Goal: Task Accomplishment & Management: Use online tool/utility

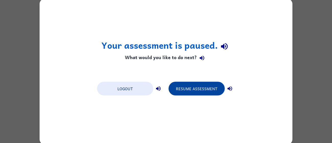
click at [188, 88] on button "Resume Assessment" at bounding box center [196, 89] width 56 height 14
click at [189, 92] on button "Resume Assessment" at bounding box center [196, 89] width 56 height 14
click at [211, 89] on button "Resume Assessment" at bounding box center [196, 89] width 56 height 14
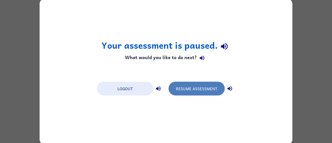
click at [186, 82] on button "Resume Assessment" at bounding box center [196, 89] width 56 height 14
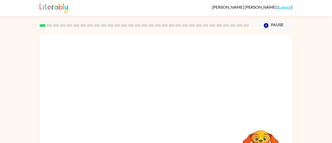
click at [97, 97] on video "Your browser must support playing .mp4 files to use Literably. Please try using…" at bounding box center [166, 77] width 253 height 86
click at [104, 97] on video "Your browser must support playing .mp4 files to use Literably. Please try using…" at bounding box center [166, 77] width 253 height 86
click at [110, 97] on video "Your browser must support playing .mp4 files to use Literably. Please try using…" at bounding box center [166, 77] width 253 height 86
click at [164, 110] on div at bounding box center [165, 109] width 33 height 19
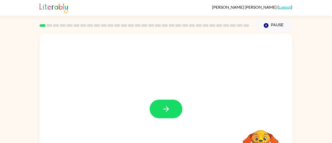
click at [166, 109] on icon "button" at bounding box center [166, 109] width 6 height 6
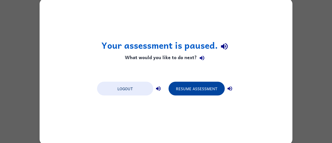
click at [205, 95] on button "Resume Assessment" at bounding box center [196, 89] width 56 height 14
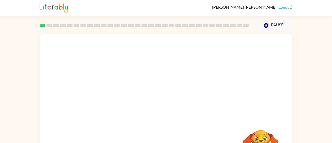
scroll to position [36, 0]
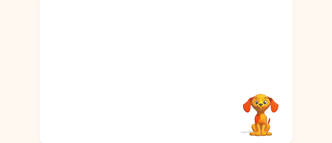
click at [260, 103] on video "Your browser must support playing .mp4 files to use Literably. Please try using…" at bounding box center [260, 111] width 51 height 51
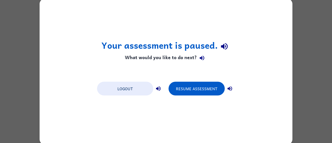
scroll to position [0, 0]
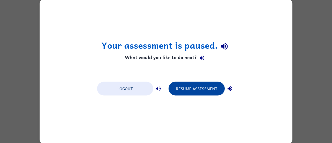
click at [182, 85] on button "Resume Assessment" at bounding box center [196, 89] width 56 height 14
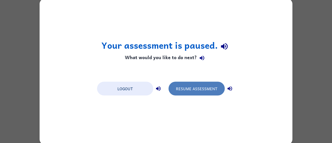
click at [192, 84] on button "Resume Assessment" at bounding box center [196, 89] width 56 height 14
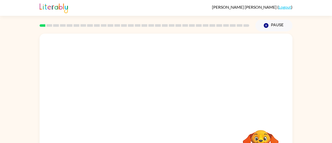
click at [104, 98] on video "Your browser must support playing .mp4 files to use Literably. Please try using…" at bounding box center [166, 77] width 253 height 86
click at [104, 97] on video "Your browser must support playing .mp4 files to use Literably. Please try using…" at bounding box center [166, 77] width 253 height 86
click at [109, 100] on video "Your browser must support playing .mp4 files to use Literably. Please try using…" at bounding box center [166, 77] width 253 height 86
click at [108, 98] on video "Your browser must support playing .mp4 files to use Literably. Please try using…" at bounding box center [166, 77] width 253 height 86
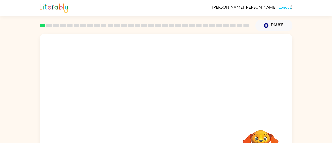
click at [109, 97] on video "Your browser must support playing .mp4 files to use Literably. Please try using…" at bounding box center [166, 77] width 253 height 86
click at [112, 96] on video "Your browser must support playing .mp4 files to use Literably. Please try using…" at bounding box center [166, 77] width 253 height 86
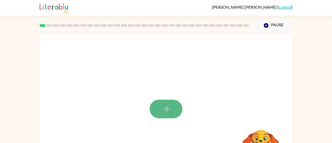
click at [167, 109] on icon "button" at bounding box center [165, 109] width 9 height 9
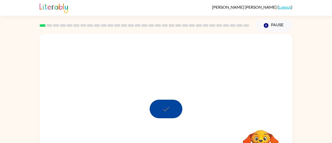
click at [165, 110] on div at bounding box center [165, 109] width 33 height 19
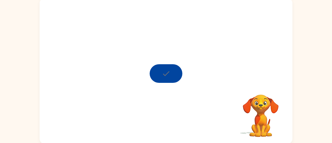
scroll to position [36, 0]
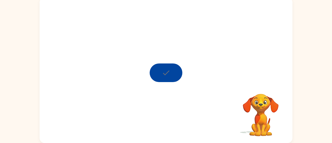
click at [251, 100] on video "Your browser must support playing .mp4 files to use Literably. Please try using…" at bounding box center [260, 111] width 51 height 51
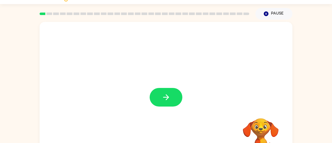
scroll to position [14, 0]
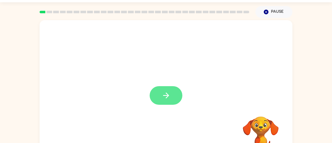
click at [181, 96] on button "button" at bounding box center [165, 95] width 33 height 19
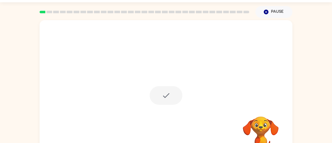
click at [255, 124] on video "Your browser must support playing .mp4 files to use Literably. Please try using…" at bounding box center [260, 134] width 51 height 51
click at [171, 105] on div at bounding box center [165, 95] width 33 height 19
click at [168, 96] on div at bounding box center [165, 95] width 33 height 19
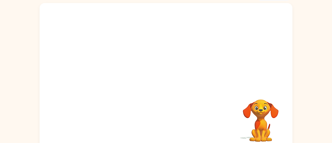
scroll to position [32, 0]
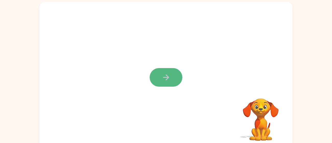
click at [169, 77] on icon "button" at bounding box center [165, 77] width 9 height 9
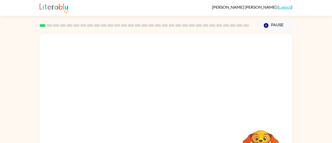
scroll to position [36, 0]
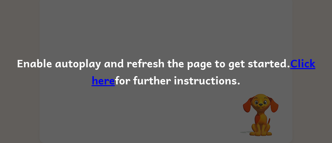
click at [292, 62] on link "Click here" at bounding box center [203, 71] width 223 height 34
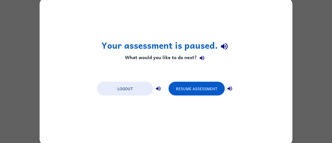
scroll to position [0, 0]
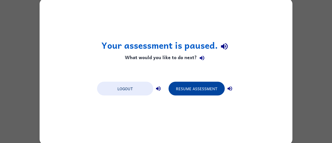
click at [198, 85] on button "Resume Assessment" at bounding box center [196, 89] width 56 height 14
click at [199, 85] on button "Resume Assessment" at bounding box center [196, 89] width 56 height 14
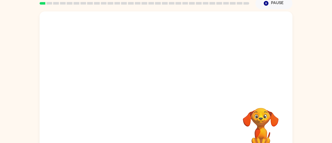
scroll to position [23, 0]
click at [103, 74] on video "Your browser must support playing .mp4 files to use Literably. Please try using…" at bounding box center [166, 54] width 253 height 86
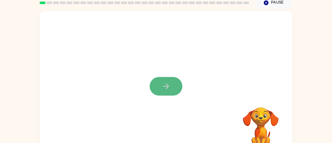
click at [159, 89] on button "button" at bounding box center [165, 86] width 33 height 19
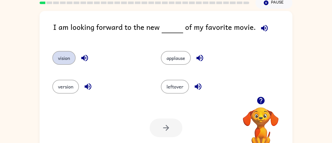
click at [65, 59] on button "vision" at bounding box center [63, 58] width 23 height 14
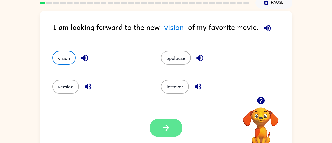
click at [156, 134] on button "button" at bounding box center [165, 128] width 33 height 19
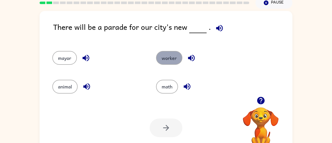
click at [171, 60] on button "worker" at bounding box center [169, 58] width 26 height 14
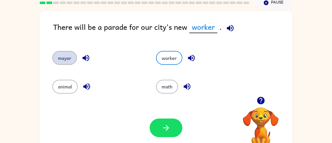
click at [64, 57] on button "mayor" at bounding box center [64, 58] width 24 height 14
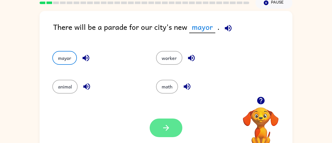
click at [157, 125] on button "button" at bounding box center [165, 128] width 33 height 19
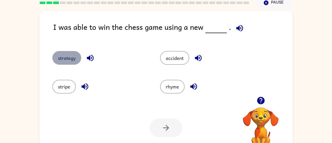
click at [74, 55] on button "strategy" at bounding box center [66, 58] width 29 height 14
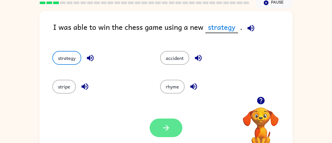
click at [173, 131] on button "button" at bounding box center [165, 128] width 33 height 19
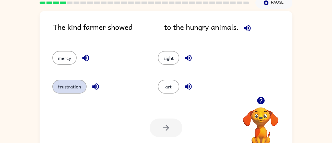
click at [62, 90] on button "frustration" at bounding box center [69, 87] width 34 height 14
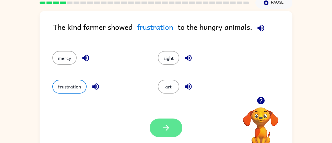
click at [164, 126] on icon "button" at bounding box center [165, 127] width 9 height 9
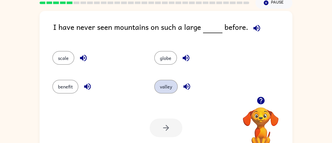
click at [158, 90] on button "valley" at bounding box center [165, 87] width 23 height 14
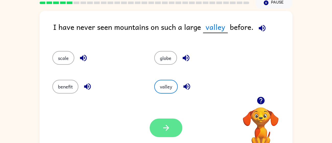
click at [167, 137] on button "button" at bounding box center [165, 128] width 33 height 19
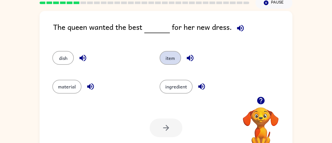
click at [169, 59] on button "item" at bounding box center [169, 58] width 21 height 14
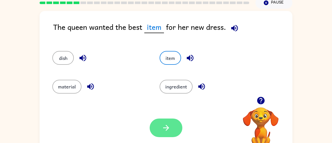
click at [160, 131] on button "button" at bounding box center [165, 128] width 33 height 19
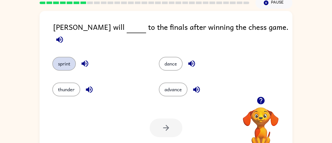
click at [63, 59] on button "sprint" at bounding box center [63, 64] width 23 height 14
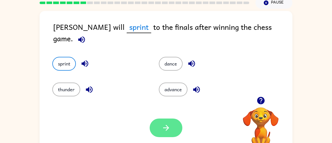
click at [167, 125] on icon "button" at bounding box center [165, 127] width 9 height 9
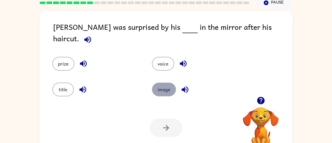
click at [156, 85] on button "image" at bounding box center [164, 90] width 24 height 14
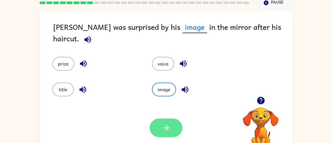
click at [159, 123] on button "button" at bounding box center [165, 128] width 33 height 19
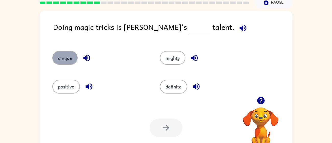
click at [58, 60] on button "unique" at bounding box center [64, 58] width 25 height 14
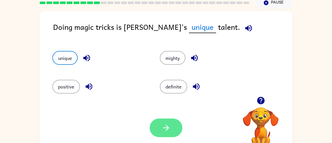
click at [160, 124] on button "button" at bounding box center [165, 128] width 33 height 19
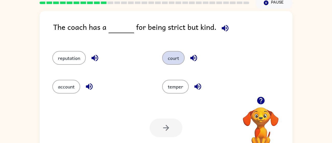
click at [175, 63] on button "court" at bounding box center [173, 58] width 22 height 14
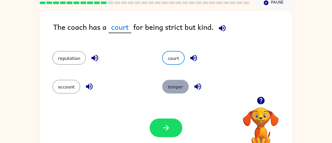
click at [171, 87] on button "temper" at bounding box center [175, 87] width 27 height 14
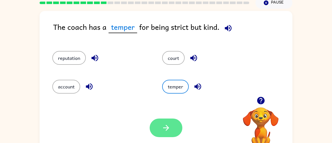
click at [161, 119] on button "button" at bounding box center [165, 128] width 33 height 19
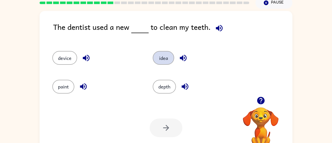
click at [162, 56] on button "idea" at bounding box center [163, 58] width 21 height 14
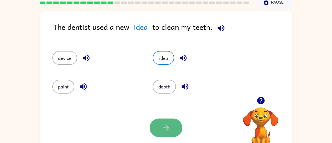
click at [162, 132] on button "button" at bounding box center [165, 128] width 33 height 19
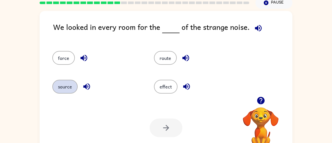
click at [65, 89] on button "source" at bounding box center [64, 87] width 25 height 14
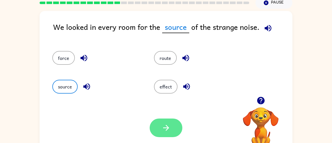
click at [170, 132] on button "button" at bounding box center [165, 128] width 33 height 19
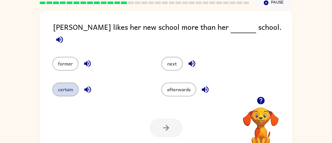
click at [69, 88] on button "certain" at bounding box center [65, 90] width 26 height 14
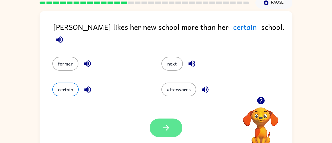
click at [157, 126] on button "button" at bounding box center [165, 128] width 33 height 19
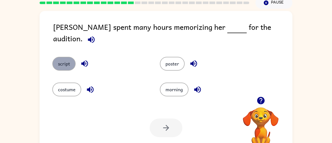
click at [67, 57] on button "script" at bounding box center [63, 64] width 23 height 14
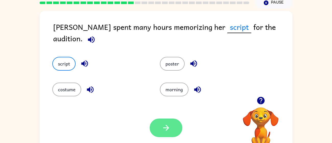
click at [165, 122] on button "button" at bounding box center [165, 128] width 33 height 19
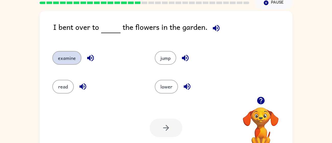
click at [80, 55] on button "examine" at bounding box center [66, 58] width 29 height 14
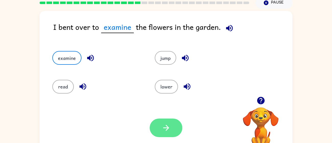
click at [162, 128] on icon "button" at bounding box center [165, 127] width 9 height 9
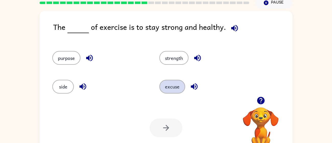
click at [170, 85] on button "excuse" at bounding box center [172, 87] width 26 height 14
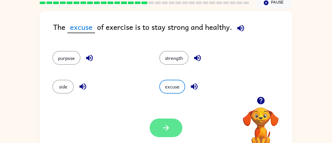
click at [160, 137] on button "button" at bounding box center [165, 128] width 33 height 19
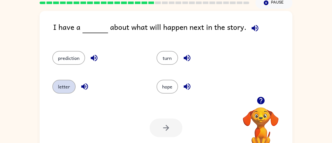
click at [66, 85] on button "letter" at bounding box center [63, 87] width 23 height 14
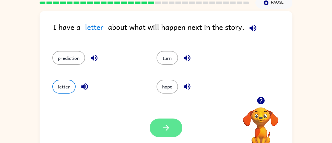
click at [166, 124] on icon "button" at bounding box center [165, 127] width 9 height 9
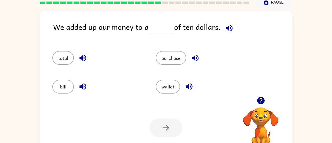
click at [55, 65] on div "total" at bounding box center [98, 58] width 92 height 14
click at [62, 60] on button "total" at bounding box center [62, 58] width 21 height 14
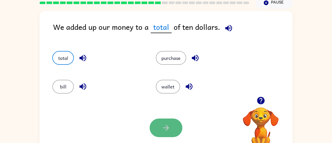
click at [155, 130] on button "button" at bounding box center [165, 128] width 33 height 19
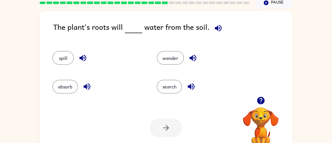
click at [52, 84] on div "absorb" at bounding box center [95, 84] width 104 height 29
click at [53, 84] on button "absorb" at bounding box center [65, 87] width 26 height 14
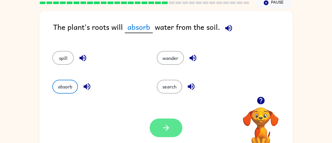
click at [171, 131] on button "button" at bounding box center [165, 128] width 33 height 19
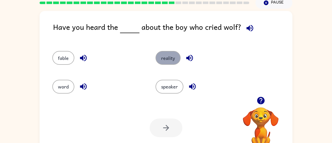
click at [161, 52] on button "reality" at bounding box center [167, 58] width 25 height 14
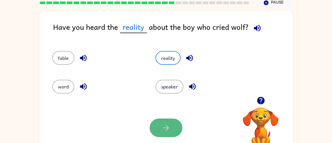
click at [161, 132] on button "button" at bounding box center [165, 128] width 33 height 19
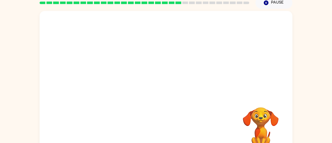
click at [119, 19] on video "Your browser must support playing .mp4 files to use Literably. Please try using…" at bounding box center [166, 54] width 253 height 86
click at [123, 19] on video "Your browser must support playing .mp4 files to use Literably. Please try using…" at bounding box center [166, 54] width 253 height 86
click at [120, 79] on div at bounding box center [166, 84] width 253 height 146
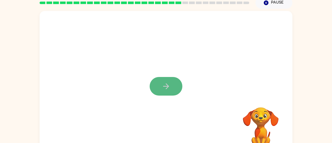
click at [164, 87] on icon "button" at bounding box center [165, 86] width 9 height 9
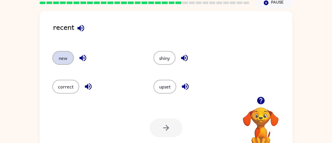
click at [68, 62] on button "new" at bounding box center [62, 58] width 21 height 14
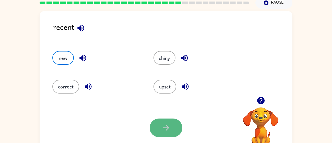
click at [166, 134] on button "button" at bounding box center [165, 128] width 33 height 19
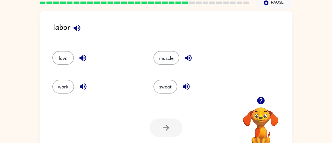
click at [261, 104] on icon "button" at bounding box center [260, 100] width 7 height 7
click at [70, 84] on button "work" at bounding box center [63, 87] width 22 height 14
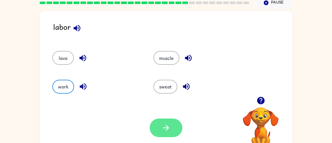
click at [177, 125] on button "button" at bounding box center [165, 128] width 33 height 19
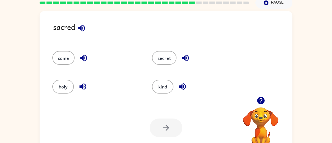
click at [252, 104] on div at bounding box center [260, 100] width 51 height 13
click at [258, 102] on icon "button" at bounding box center [260, 100] width 7 height 7
click at [161, 58] on button "secret" at bounding box center [164, 58] width 24 height 14
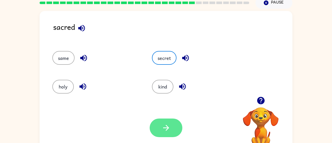
click at [163, 131] on icon "button" at bounding box center [165, 127] width 9 height 9
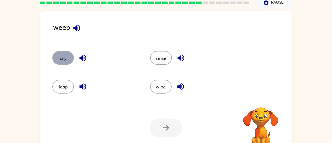
click at [55, 63] on button "cry" at bounding box center [62, 58] width 21 height 14
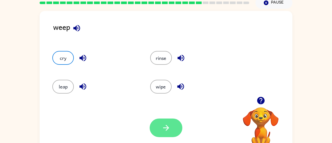
click at [154, 128] on button "button" at bounding box center [165, 128] width 33 height 19
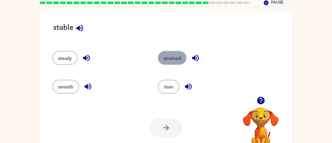
click at [172, 60] on button "strained" at bounding box center [172, 58] width 29 height 14
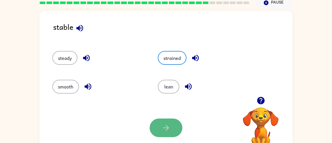
click at [164, 135] on button "button" at bounding box center [165, 128] width 33 height 19
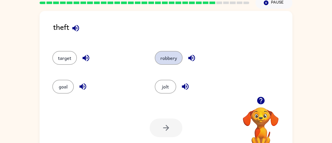
click at [162, 63] on button "robbery" at bounding box center [169, 58] width 28 height 14
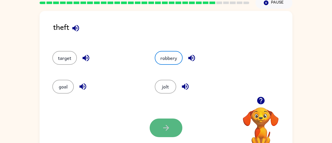
click at [167, 122] on button "button" at bounding box center [165, 128] width 33 height 19
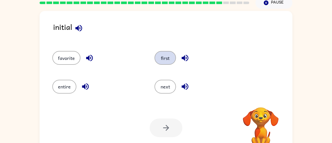
scroll to position [15, 0]
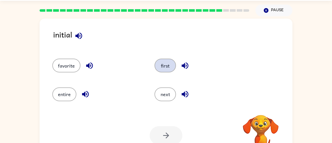
click at [164, 62] on button "first" at bounding box center [164, 66] width 21 height 14
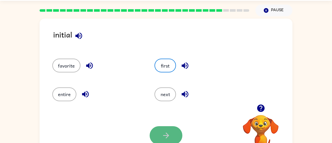
click at [165, 131] on icon "button" at bounding box center [165, 135] width 9 height 9
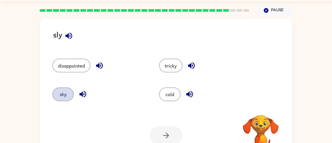
click at [60, 99] on button "shy" at bounding box center [62, 94] width 21 height 14
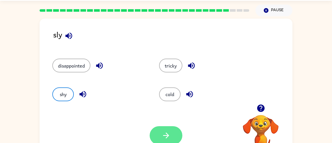
click at [168, 134] on icon "button" at bounding box center [165, 135] width 9 height 9
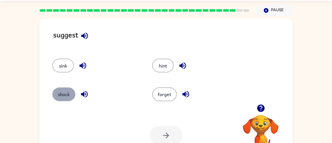
click at [69, 90] on button "shock" at bounding box center [63, 94] width 23 height 14
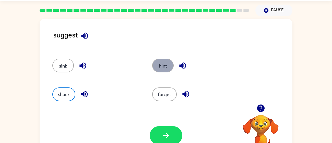
click at [161, 68] on button "hint" at bounding box center [162, 66] width 21 height 14
click at [161, 66] on button "hint" at bounding box center [162, 66] width 21 height 14
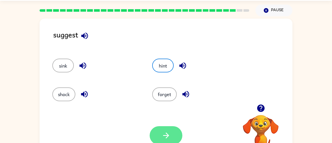
click at [153, 143] on button "button" at bounding box center [165, 135] width 33 height 19
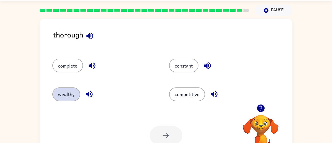
click at [68, 98] on button "wealthy" at bounding box center [66, 94] width 28 height 14
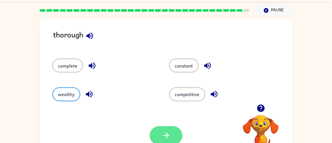
click at [172, 132] on button "button" at bounding box center [165, 135] width 33 height 19
